Goal: Task Accomplishment & Management: Manage account settings

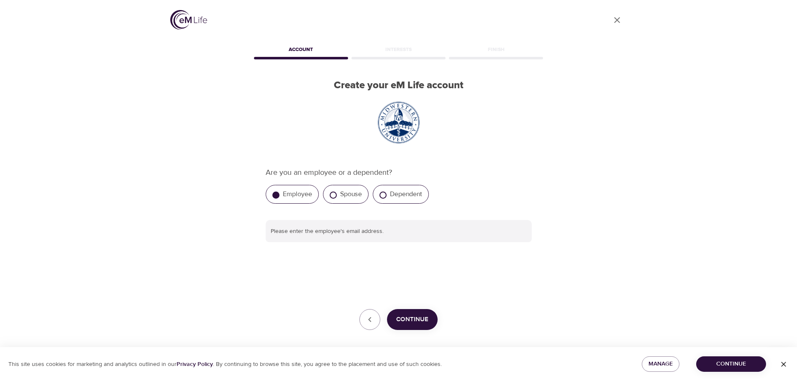
click at [783, 363] on icon "button" at bounding box center [783, 364] width 8 height 8
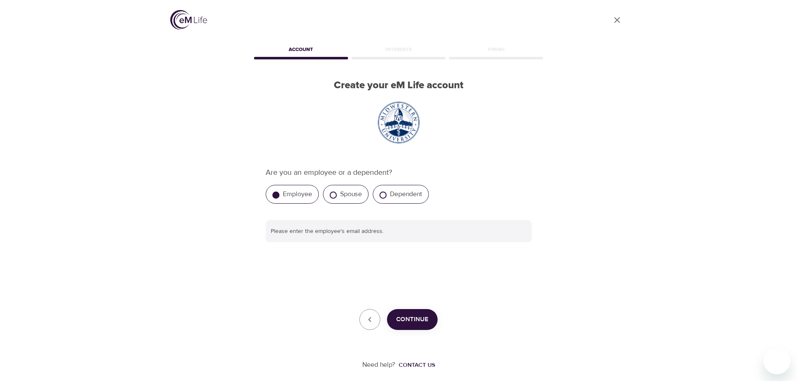
scroll to position [5, 0]
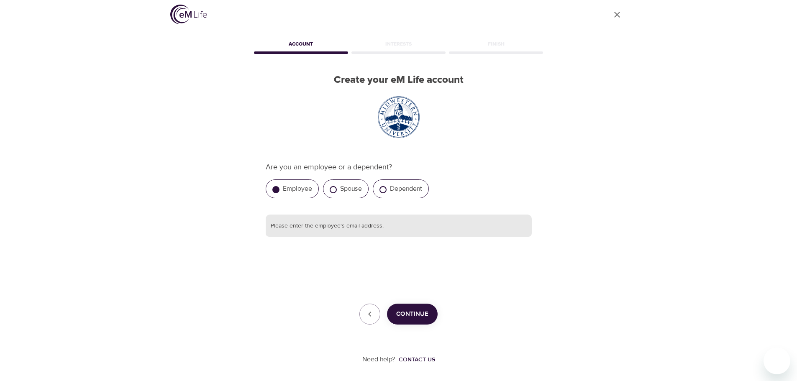
click at [376, 228] on input "text" at bounding box center [399, 226] width 266 height 23
type input "[EMAIL_ADDRESS][DOMAIN_NAME]"
click at [421, 312] on span "Continue" at bounding box center [412, 314] width 32 height 11
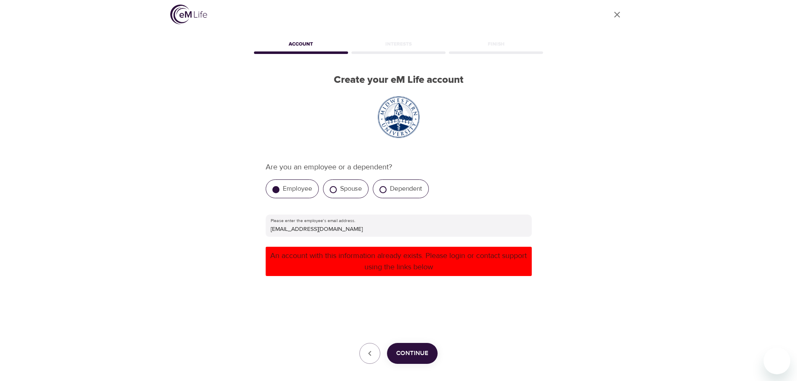
click at [618, 16] on icon "close" at bounding box center [617, 15] width 6 height 6
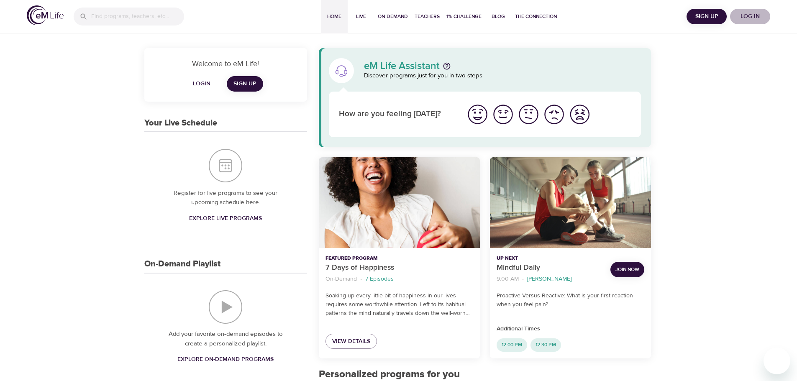
click at [752, 15] on span "Log in" at bounding box center [749, 16] width 33 height 10
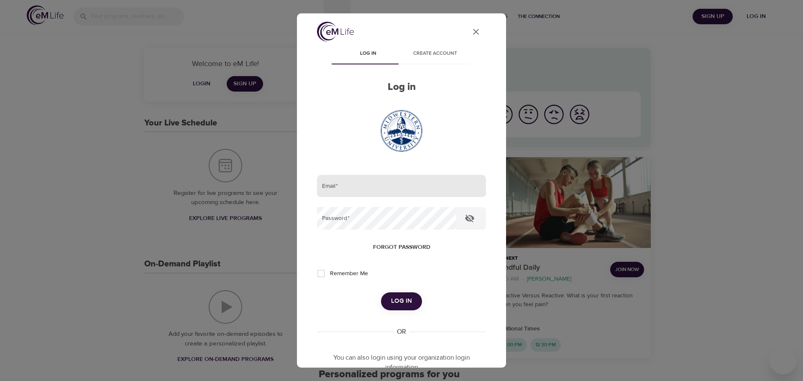
click at [384, 185] on input "email" at bounding box center [401, 186] width 169 height 23
type input "[EMAIL_ADDRESS][DOMAIN_NAME]"
click at [381, 292] on button "Log in" at bounding box center [401, 301] width 41 height 18
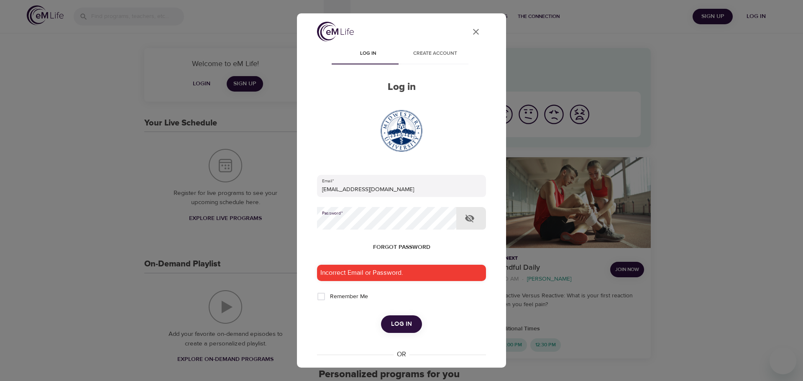
click at [469, 216] on icon "button" at bounding box center [469, 219] width 9 height 8
click at [386, 251] on span "Forgot password" at bounding box center [401, 247] width 57 height 10
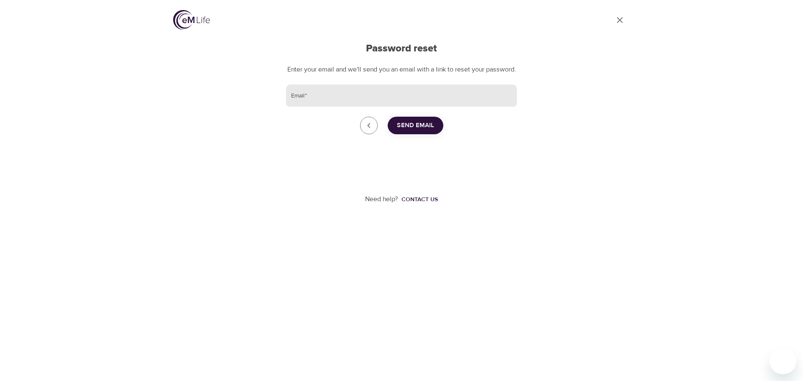
click at [442, 105] on input "Email   *" at bounding box center [401, 95] width 231 height 23
type input "[EMAIL_ADDRESS][DOMAIN_NAME]"
click at [411, 131] on span "Send Email" at bounding box center [415, 125] width 37 height 11
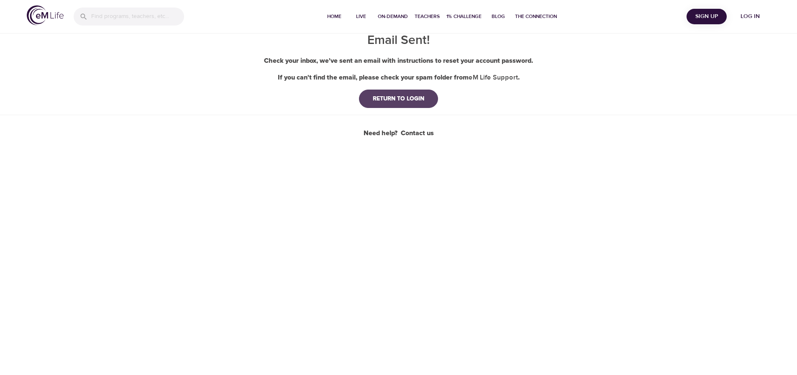
click at [407, 105] on button "RETURN TO LOGIN" at bounding box center [398, 99] width 79 height 18
